Goal: Task Accomplishment & Management: Manage account settings

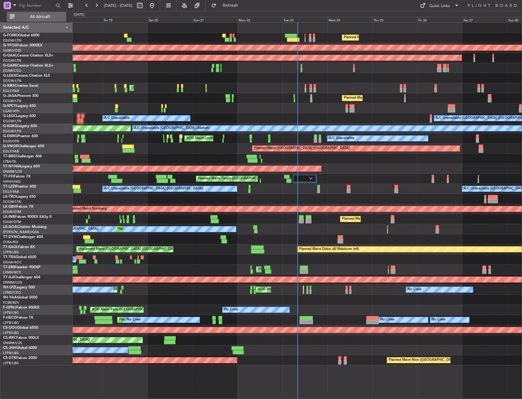
click at [62, 21] on button "All Aircraft" at bounding box center [37, 17] width 60 height 10
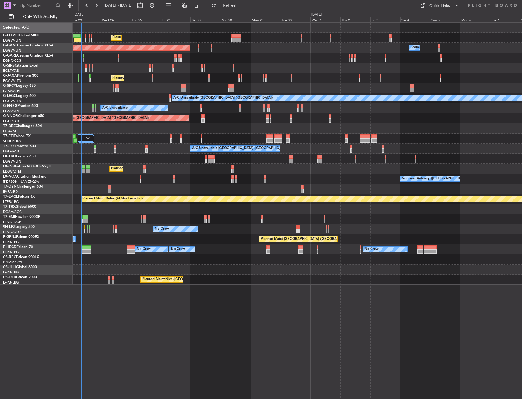
click at [131, 207] on div "Planned Maint [GEOGRAPHIC_DATA] ([GEOGRAPHIC_DATA]) Planned [GEOGRAPHIC_DATA] O…" at bounding box center [297, 154] width 449 height 262
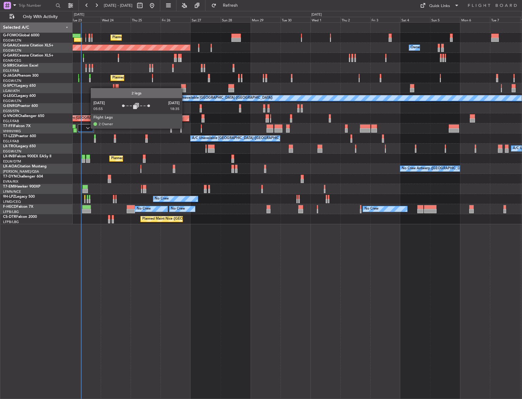
click at [88, 128] on img at bounding box center [88, 128] width 4 height 2
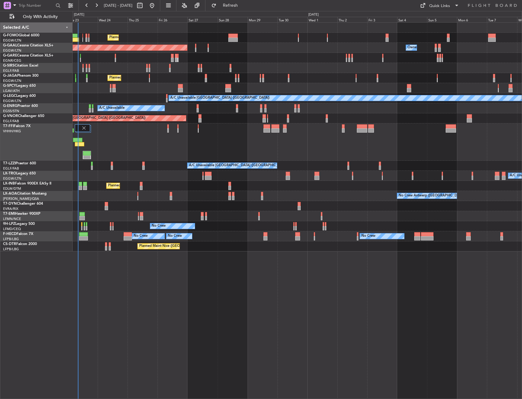
click at [136, 145] on div "Planned Maint Tianjin ([GEOGRAPHIC_DATA]) Planned Maint Geneva ([GEOGRAPHIC_DAT…" at bounding box center [297, 141] width 449 height 37
click at [234, 214] on div "Planned Maint [GEOGRAPHIC_DATA]" at bounding box center [297, 216] width 449 height 10
click at [245, 9] on button "Refresh" at bounding box center [226, 6] width 37 height 10
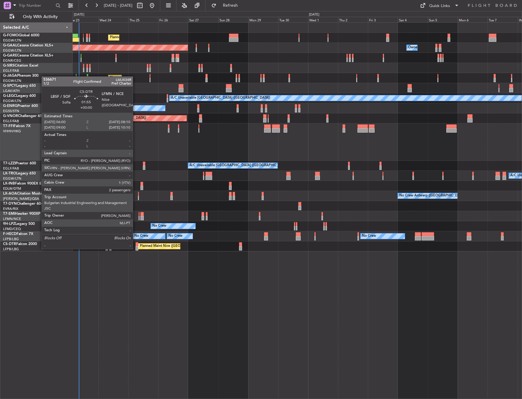
click at [136, 248] on div at bounding box center [137, 248] width 3 height 4
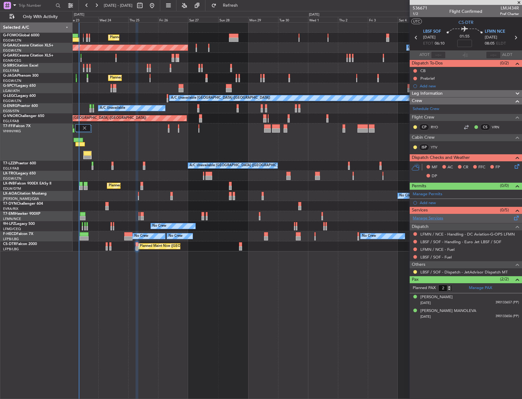
click at [432, 216] on link "Manage Services" at bounding box center [428, 218] width 31 height 6
click at [427, 203] on div "Add new" at bounding box center [467, 202] width 94 height 5
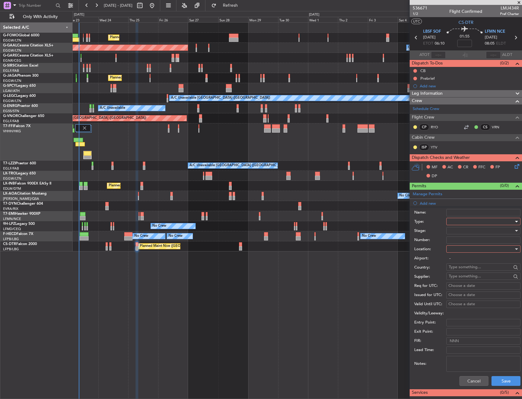
click at [457, 219] on div at bounding box center [481, 221] width 65 height 9
drag, startPoint x: 459, startPoint y: 279, endPoint x: 462, endPoint y: 270, distance: 10.1
click at [460, 279] on span "Slot" at bounding box center [481, 278] width 64 height 9
click at [460, 251] on div at bounding box center [481, 248] width 65 height 9
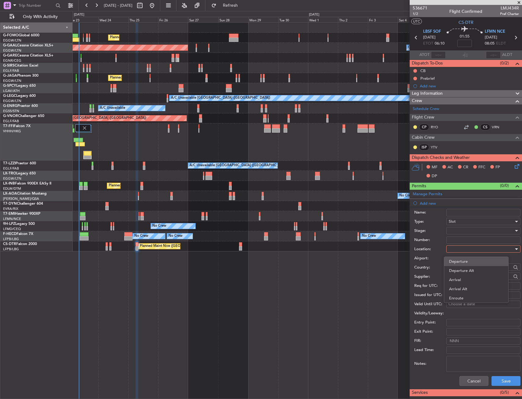
click at [459, 261] on span "Departure" at bounding box center [476, 261] width 54 height 9
type input "LBSF / SOF"
click at [495, 379] on button "Save" at bounding box center [505, 381] width 29 height 10
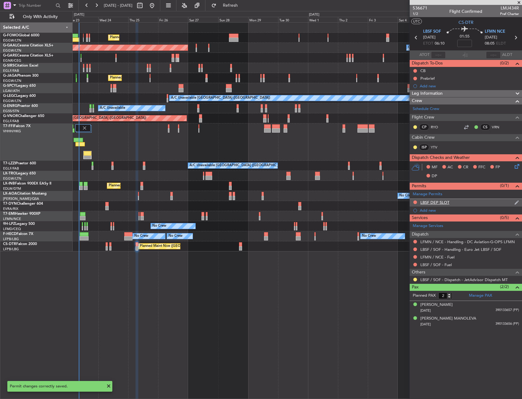
click at [462, 203] on div "LBSF DEP SLOT" at bounding box center [466, 203] width 112 height 8
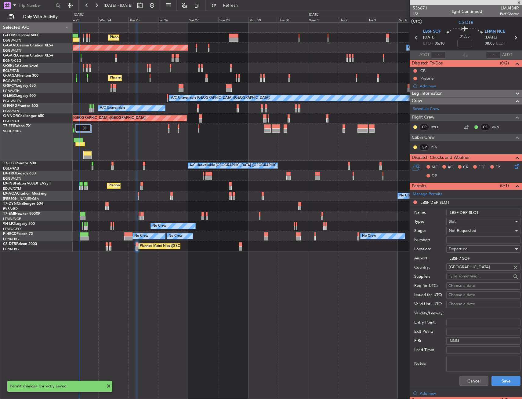
click at [488, 209] on input "LBSF DEP SLOT" at bounding box center [483, 212] width 74 height 7
type input "LBSF DEP SLOT 0600Z"
click at [467, 227] on div "Not Requested" at bounding box center [481, 230] width 65 height 9
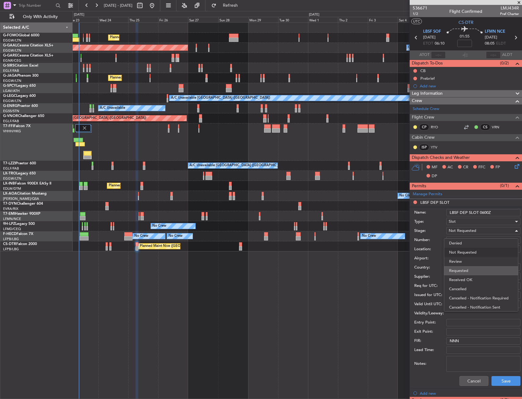
click at [472, 272] on span "Requested" at bounding box center [481, 270] width 64 height 9
click at [493, 378] on button "Save" at bounding box center [505, 381] width 29 height 10
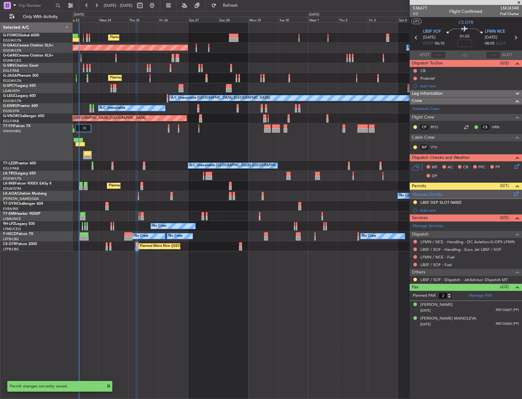
click at [426, 192] on link "Manage Permits" at bounding box center [428, 194] width 30 height 6
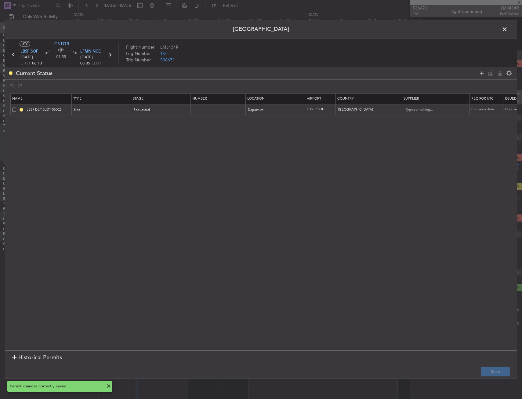
click at [13, 109] on span at bounding box center [14, 109] width 4 height 4
click at [16, 107] on input "checkbox" at bounding box center [16, 107] width 0 height 0
click at [498, 75] on icon at bounding box center [499, 73] width 7 height 7
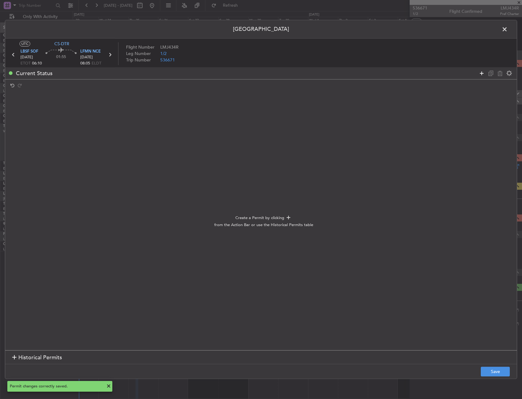
click at [480, 73] on icon at bounding box center [481, 73] width 7 height 7
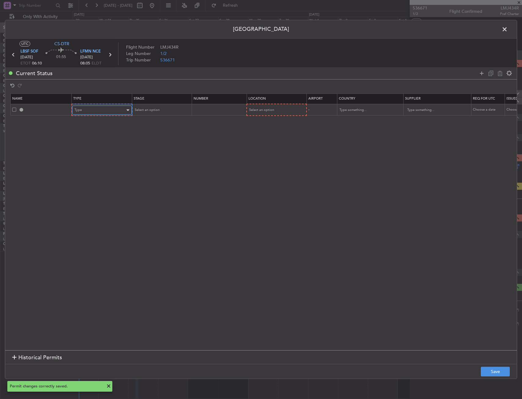
click at [102, 107] on div "Type" at bounding box center [99, 110] width 51 height 9
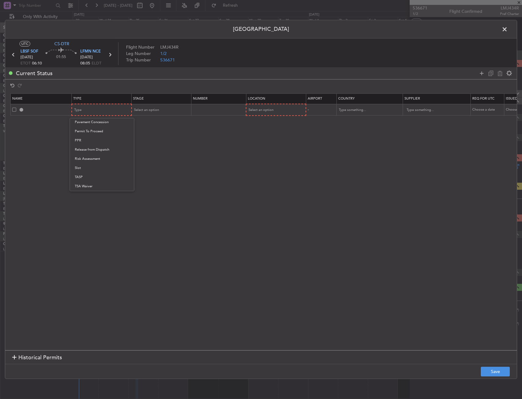
drag, startPoint x: 97, startPoint y: 166, endPoint x: 174, endPoint y: 146, distance: 80.1
click at [99, 166] on span "Slot" at bounding box center [102, 167] width 54 height 9
drag, startPoint x: 255, startPoint y: 108, endPoint x: 258, endPoint y: 108, distance: 3.4
click at [258, 108] on span "Select an option" at bounding box center [260, 110] width 25 height 5
drag, startPoint x: 258, startPoint y: 108, endPoint x: 257, endPoint y: 142, distance: 33.3
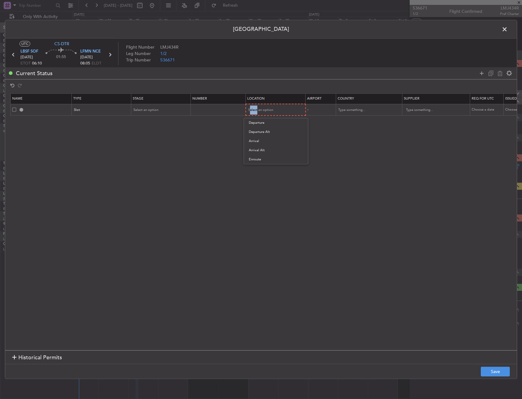
click at [257, 142] on span "Arrival" at bounding box center [276, 140] width 54 height 9
click at [159, 111] on div "Select an option" at bounding box center [159, 109] width 51 height 9
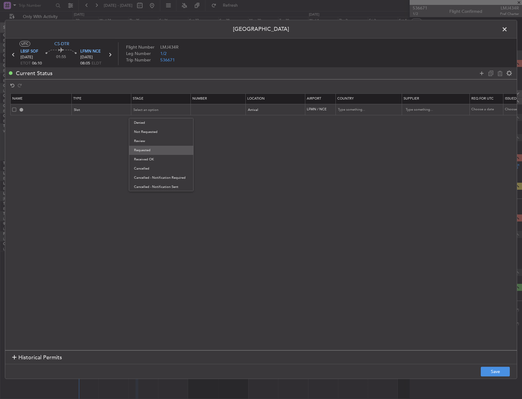
click at [149, 151] on span "Requested" at bounding box center [161, 150] width 54 height 9
click at [482, 71] on icon at bounding box center [481, 73] width 7 height 7
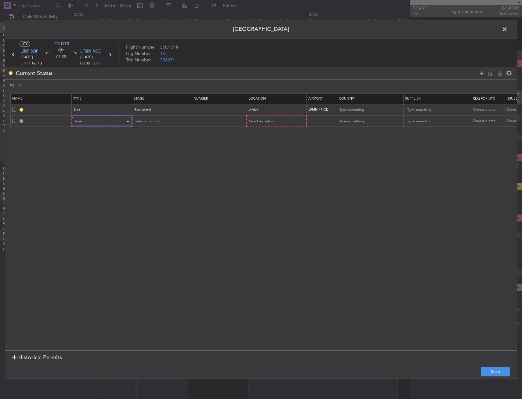
click at [124, 120] on div "Type" at bounding box center [99, 121] width 51 height 9
click at [98, 148] on span "Departure" at bounding box center [102, 146] width 54 height 9
click at [268, 121] on span "Select an option" at bounding box center [260, 121] width 25 height 5
click at [266, 132] on span "Departure" at bounding box center [276, 133] width 54 height 9
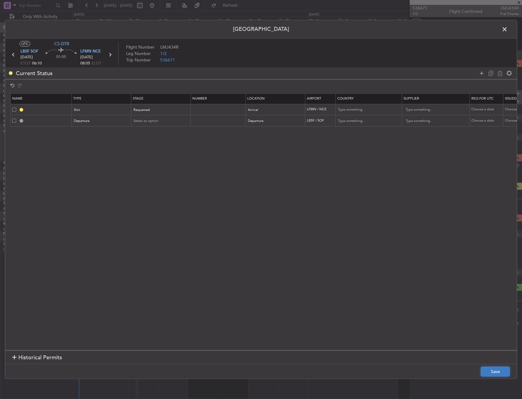
click at [502, 369] on button "Save" at bounding box center [495, 372] width 29 height 10
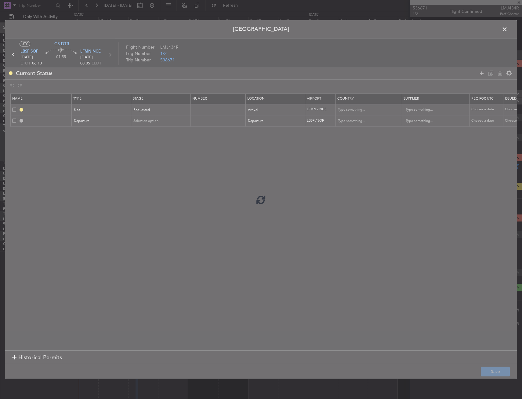
type input "LFMN ARR SLOT"
type input "[GEOGRAPHIC_DATA]"
type input "NNN"
type input "DEPARTURE"
type input "[GEOGRAPHIC_DATA]"
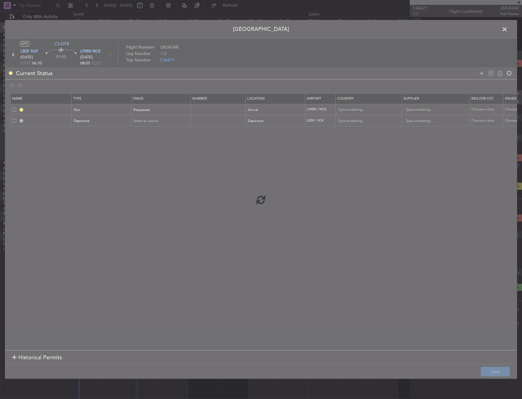
type input "NNN"
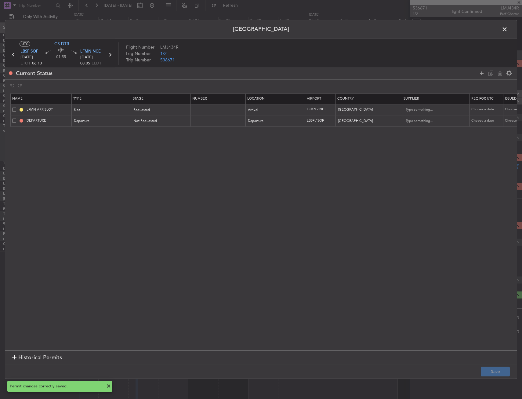
click at [508, 28] on span at bounding box center [508, 31] width 0 height 12
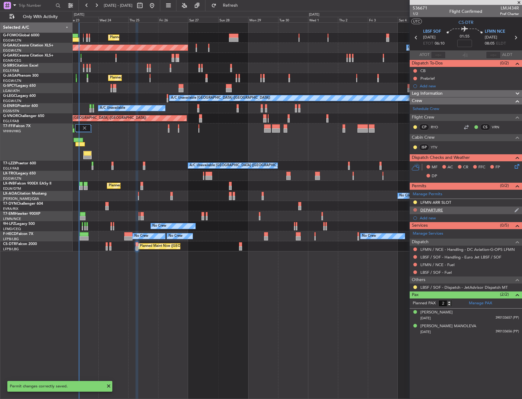
click at [415, 210] on button at bounding box center [415, 210] width 4 height 4
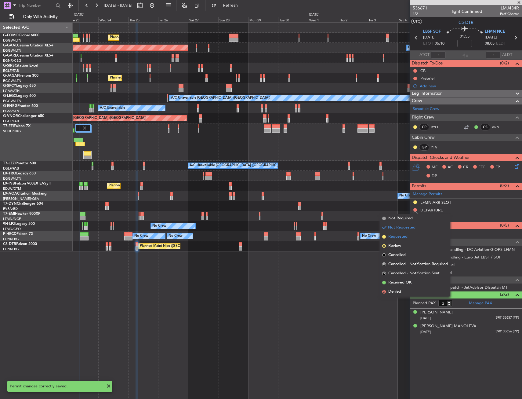
click at [404, 236] on span "Requested" at bounding box center [397, 237] width 19 height 6
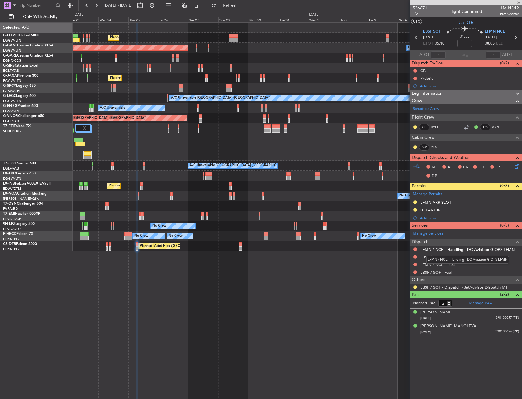
click at [429, 251] on link "LFMN / NCE - Handling - DC Aviation-G-OPS LFMN" at bounding box center [467, 249] width 94 height 5
click at [447, 249] on link "LFMN / NCE - Handling - DC Aviation-G-OPS LFMN" at bounding box center [467, 249] width 94 height 5
click at [439, 257] on link "LBSF / SOF - Handling - Euro Jet LBSF / SOF" at bounding box center [460, 256] width 81 height 5
click at [244, 1] on button "Refresh" at bounding box center [226, 6] width 37 height 10
click at [240, 6] on span "Refresh" at bounding box center [231, 5] width 26 height 4
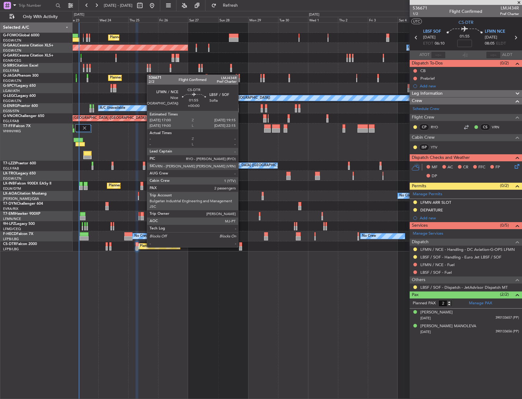
click at [241, 246] on div at bounding box center [240, 248] width 3 height 4
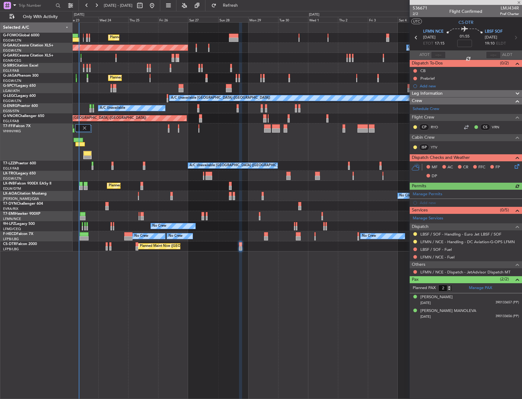
click at [428, 202] on div "Manage Permits Add new" at bounding box center [466, 198] width 112 height 17
click at [438, 201] on div "Add new" at bounding box center [467, 202] width 94 height 5
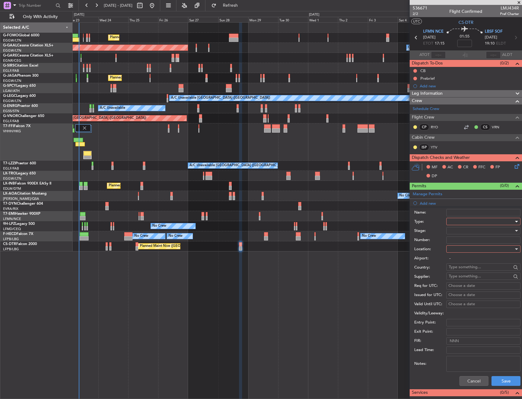
click at [459, 219] on div at bounding box center [481, 221] width 65 height 9
click at [464, 274] on span "Risk Assessment" at bounding box center [481, 269] width 64 height 9
click at [461, 221] on span "Risk Assessment" at bounding box center [464, 221] width 30 height 5
click at [461, 279] on span "Slot" at bounding box center [481, 278] width 64 height 9
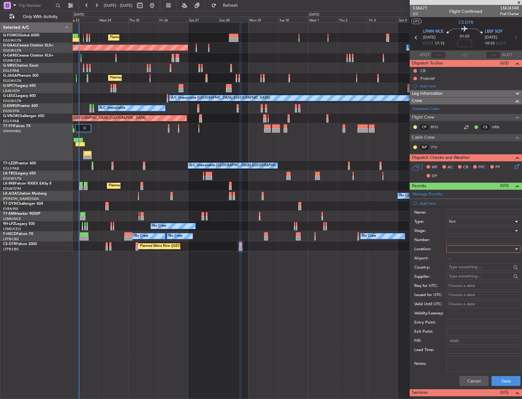
click at [463, 249] on div at bounding box center [481, 248] width 65 height 9
click at [464, 260] on span "Departure" at bounding box center [481, 261] width 64 height 9
type input "LFMN / NCE"
click at [500, 378] on button "Save" at bounding box center [505, 381] width 29 height 10
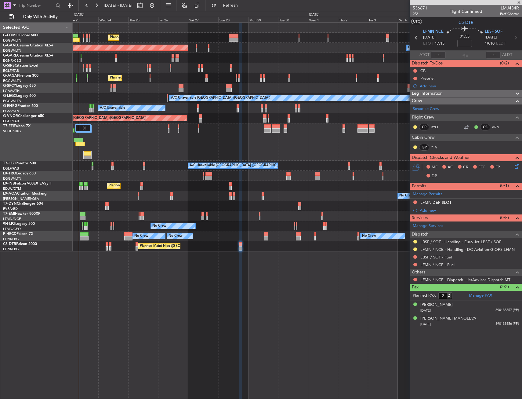
drag, startPoint x: 459, startPoint y: 202, endPoint x: 467, endPoint y: 204, distance: 8.6
click at [460, 202] on div "LFMN DEP SLOT" at bounding box center [466, 203] width 112 height 8
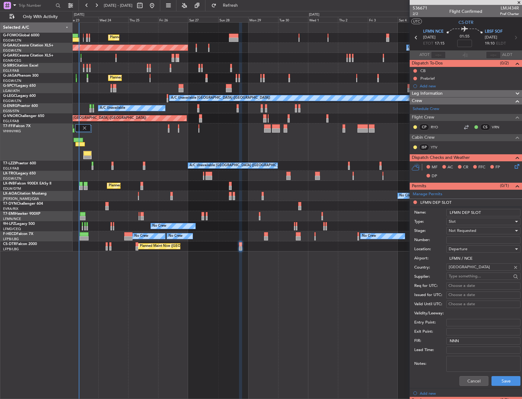
click at [495, 209] on input "LFMN DEP SLOT" at bounding box center [483, 212] width 74 height 7
type input "LFMN DEP SLOT 1715z"
click at [483, 228] on div "Not Requested" at bounding box center [481, 230] width 65 height 9
click at [474, 267] on span "Requested" at bounding box center [481, 270] width 64 height 9
click at [503, 382] on button "Save" at bounding box center [505, 381] width 29 height 10
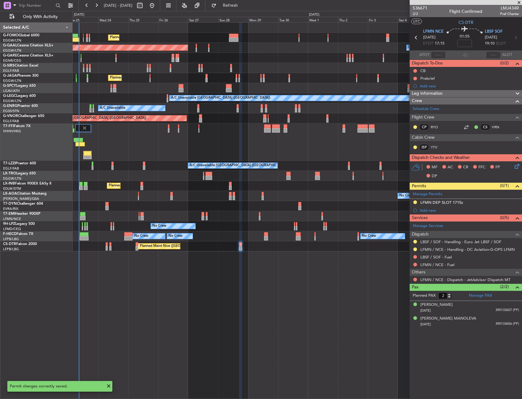
click at [430, 209] on div "Add new" at bounding box center [469, 210] width 99 height 5
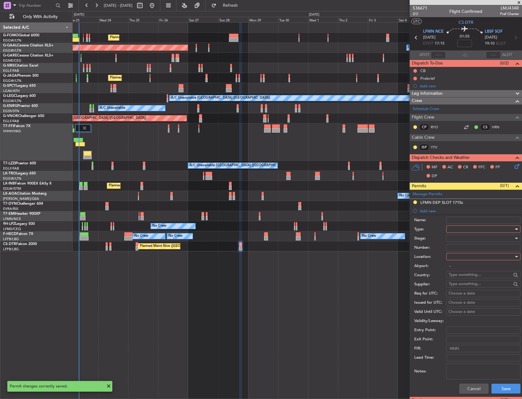
click at [463, 228] on div at bounding box center [481, 228] width 65 height 9
click at [464, 265] on span "Landing" at bounding box center [481, 265] width 64 height 9
click at [462, 256] on div at bounding box center [481, 256] width 65 height 9
click at [461, 287] on span "Arrival" at bounding box center [481, 287] width 64 height 9
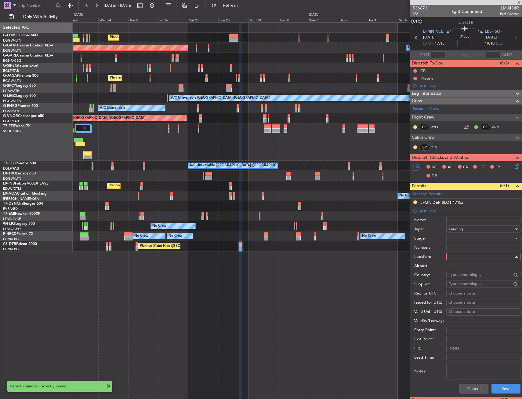
type input "LBSF / SOF"
click at [504, 388] on button "Save" at bounding box center [505, 388] width 29 height 10
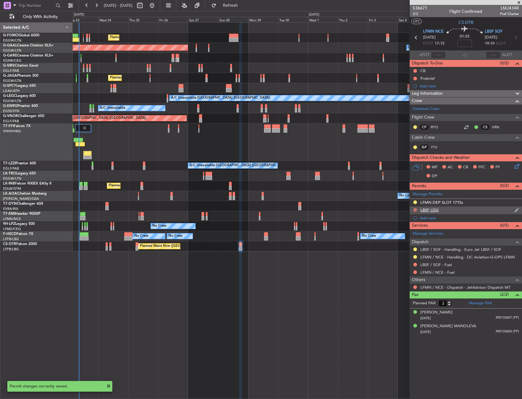
click at [413, 209] on button at bounding box center [415, 210] width 4 height 4
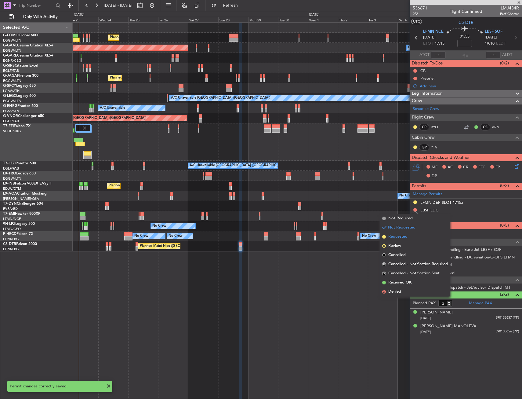
click at [401, 234] on span "Requested" at bounding box center [397, 237] width 19 height 6
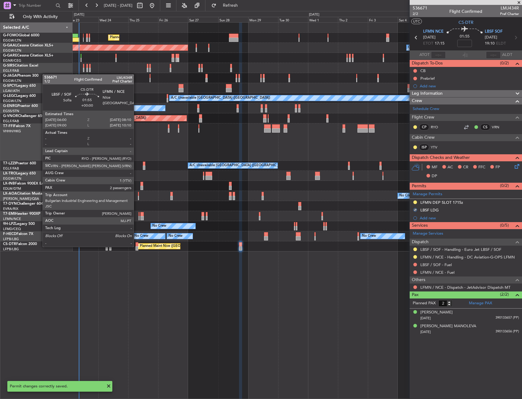
click at [136, 246] on div at bounding box center [137, 248] width 3 height 4
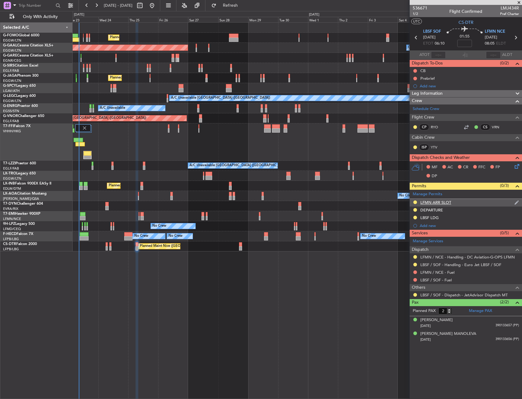
click at [467, 203] on div "LFMN ARR SLOT" at bounding box center [466, 203] width 112 height 8
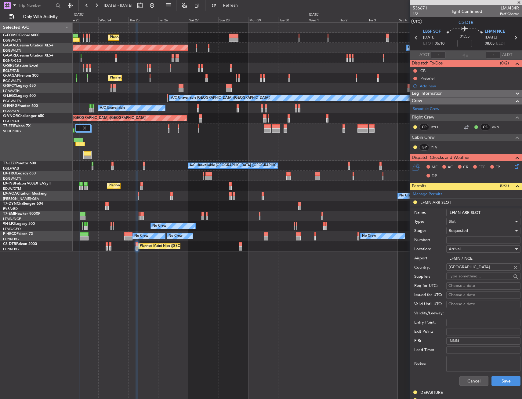
click at [488, 215] on input "LFMN ARR SLOT" at bounding box center [483, 212] width 74 height 7
type input "LFMN ARR SLOT 0810z"
click at [499, 380] on button "Save" at bounding box center [505, 381] width 29 height 10
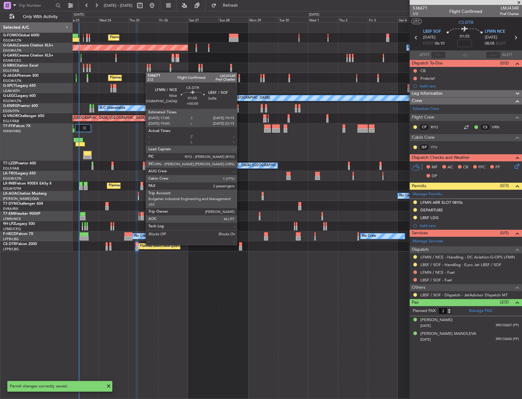
click at [240, 244] on div at bounding box center [240, 244] width 3 height 4
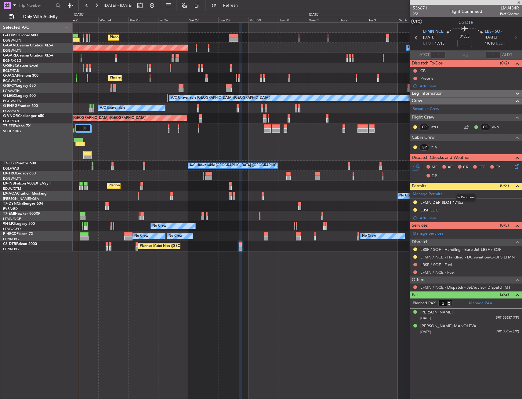
click at [470, 201] on mat-tooltip-component "In Progress" at bounding box center [466, 197] width 28 height 16
click at [473, 203] on div "LFMN DEP SLOT 1715z" at bounding box center [466, 203] width 112 height 8
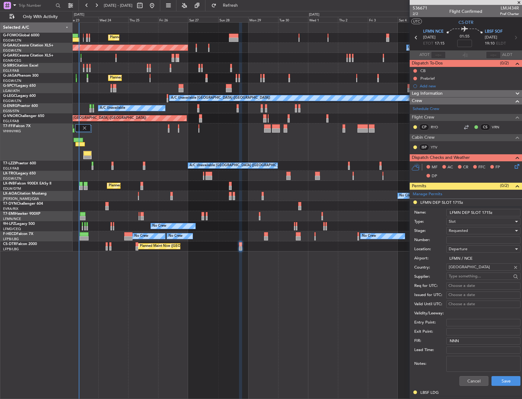
click at [490, 212] on input "LFMN DEP SLOT 1715z" at bounding box center [483, 212] width 74 height 7
type input "LFMN DEP SLOT 1700z"
click at [500, 382] on button "Save" at bounding box center [505, 381] width 29 height 10
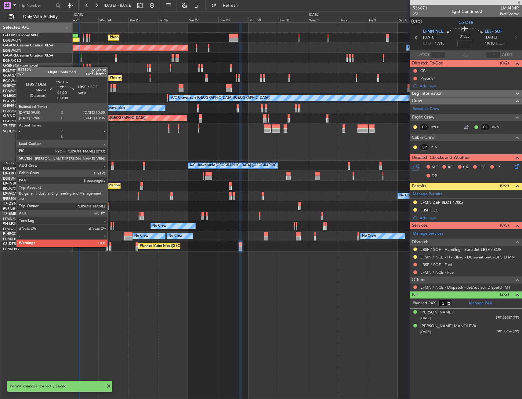
click at [110, 246] on div at bounding box center [110, 248] width 2 height 4
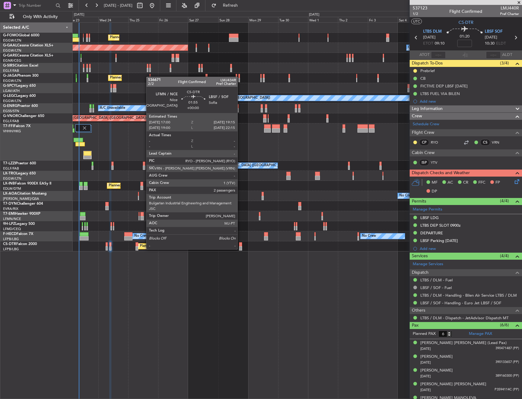
click at [240, 248] on div at bounding box center [240, 248] width 3 height 4
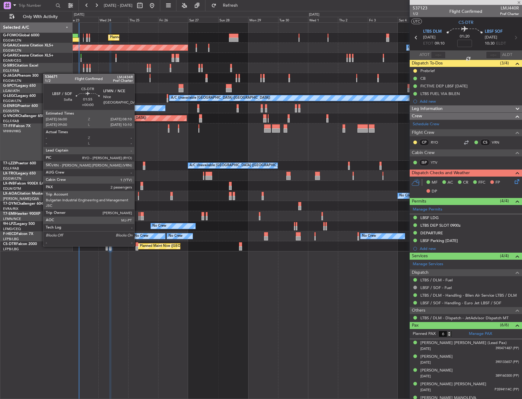
type input "2"
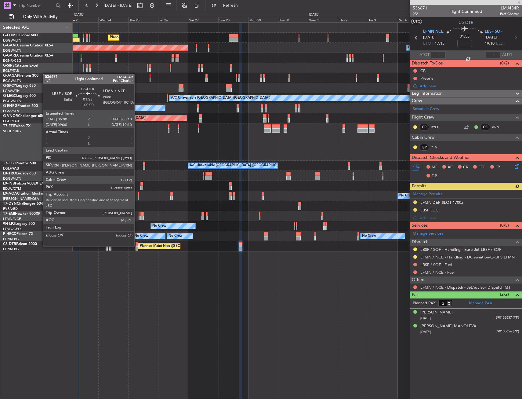
click at [137, 245] on div at bounding box center [137, 244] width 3 height 4
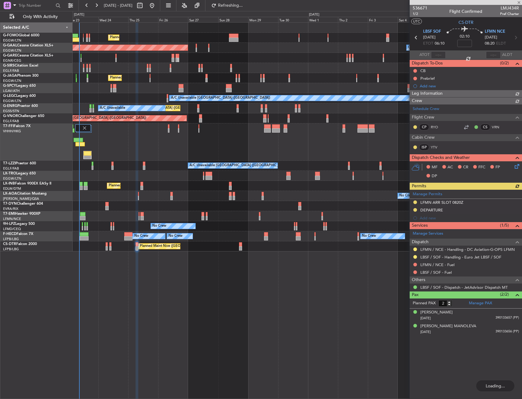
type input "+00:15"
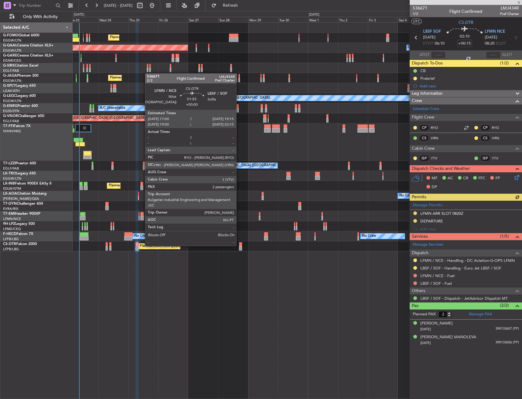
click at [239, 245] on div at bounding box center [240, 244] width 3 height 4
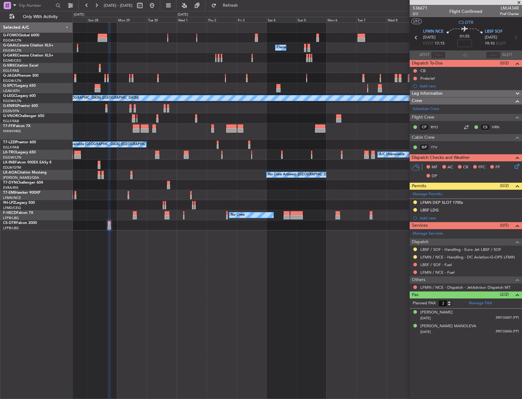
click at [176, 330] on div "Planned Maint [GEOGRAPHIC_DATA] ([GEOGRAPHIC_DATA]) Owner Owner Owner Owner [GE…" at bounding box center [297, 210] width 449 height 376
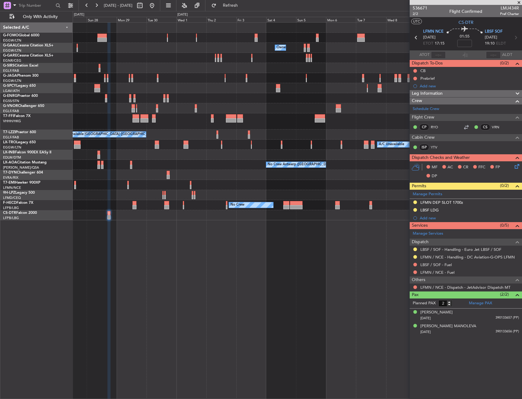
drag, startPoint x: 428, startPoint y: 219, endPoint x: 432, endPoint y: 221, distance: 4.0
click at [428, 219] on div "Add new" at bounding box center [469, 217] width 99 height 5
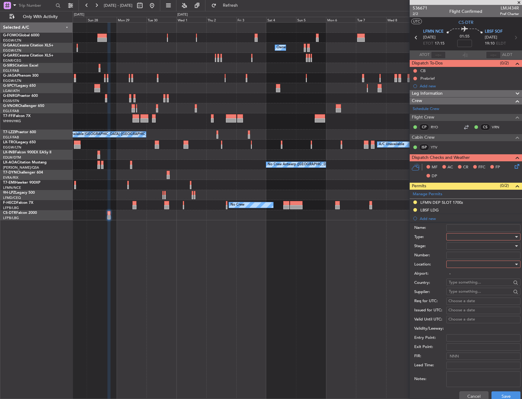
click at [463, 235] on div at bounding box center [481, 236] width 65 height 9
click at [464, 297] on span "Parking" at bounding box center [481, 300] width 64 height 9
click at [463, 266] on div at bounding box center [481, 263] width 65 height 9
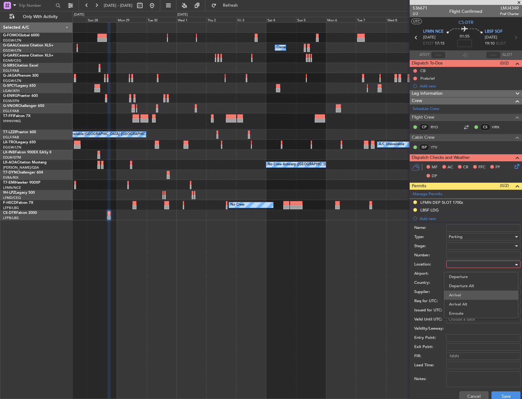
click at [461, 292] on span "Arrival" at bounding box center [481, 294] width 64 height 9
type input "LBSF / SOF"
click at [460, 248] on div at bounding box center [481, 245] width 65 height 9
click at [459, 285] on span "Requested" at bounding box center [481, 285] width 64 height 9
click at [493, 392] on button "Save" at bounding box center [505, 396] width 29 height 10
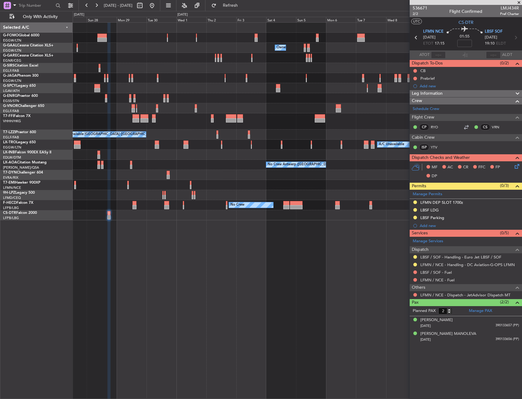
drag, startPoint x: 462, startPoint y: 217, endPoint x: 465, endPoint y: 220, distance: 4.5
click at [462, 217] on div "LBSF Parking" at bounding box center [466, 218] width 112 height 8
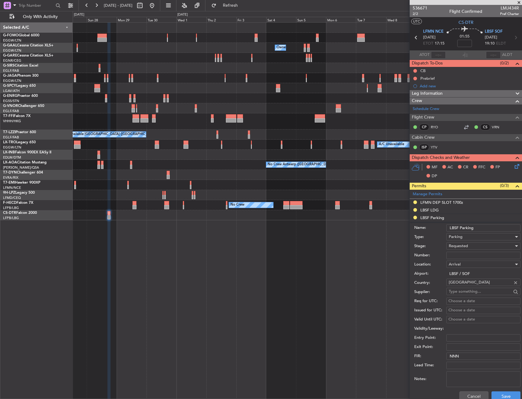
click at [482, 228] on input "LBSF Parking" at bounding box center [483, 227] width 74 height 7
type input "LBSF Parking Until [DATE]"
click at [497, 394] on button "Save" at bounding box center [505, 396] width 29 height 10
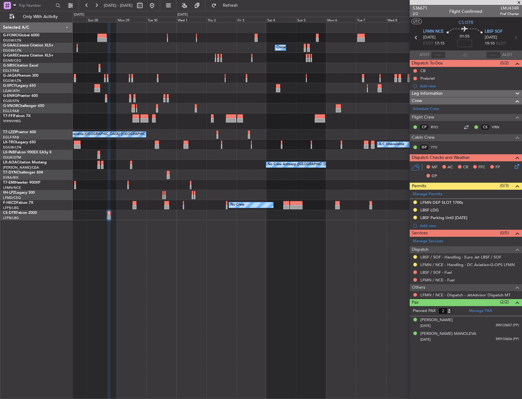
click at [247, 181] on div "Planned Maint [GEOGRAPHIC_DATA] ([GEOGRAPHIC_DATA]) Owner Owner Owner Owner [GE…" at bounding box center [297, 122] width 449 height 198
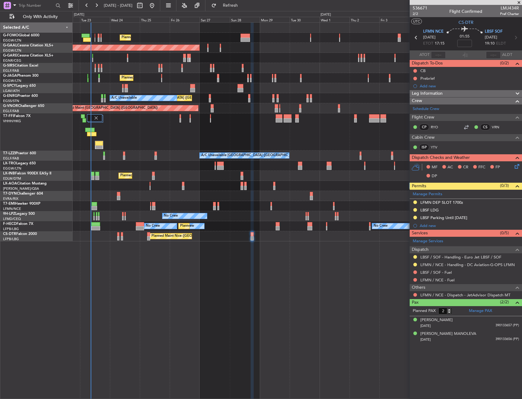
click at [112, 206] on div "Planned Maint [GEOGRAPHIC_DATA]" at bounding box center [297, 206] width 449 height 10
